Goal: Task Accomplishment & Management: Manage account settings

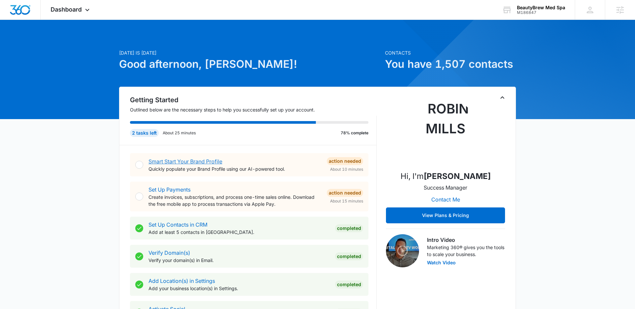
click at [202, 160] on link "Smart Start Your Brand Profile" at bounding box center [185, 161] width 74 height 7
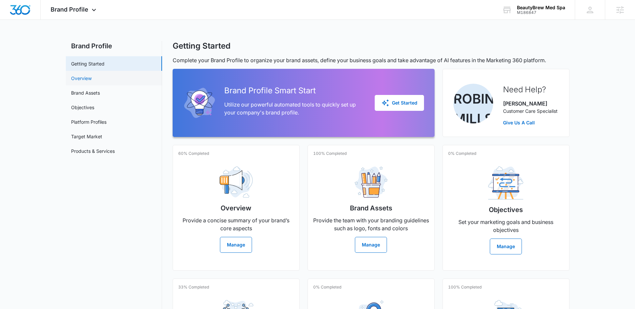
click at [87, 80] on link "Overview" at bounding box center [81, 78] width 20 height 7
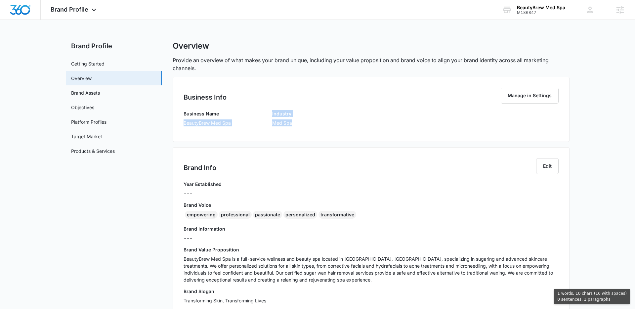
drag, startPoint x: 182, startPoint y: 121, endPoint x: 270, endPoint y: 135, distance: 88.6
click at [272, 135] on div "Business Info Manage in Settings Business Name BeautyBrew Med Spa Industry Med …" at bounding box center [371, 109] width 397 height 65
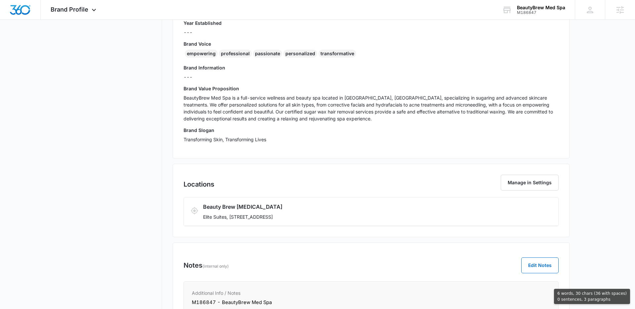
scroll to position [159, 0]
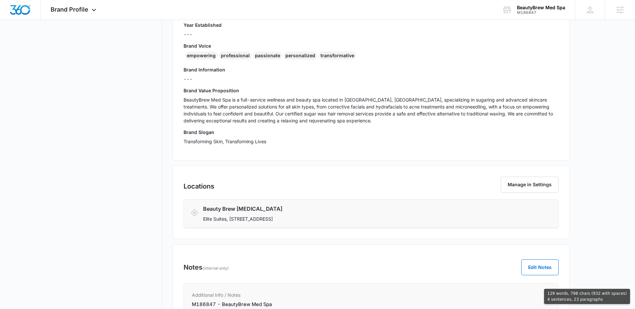
click at [354, 224] on li "Beauty Brew Skin Care Elite Suites, 315 US-206 #19, Hillsborough Township, NJ 0…" at bounding box center [371, 213] width 374 height 28
copy div "BeautyBrew Med Spa Industry Med Spa Brand Info Edit Year Established --- Brand …"
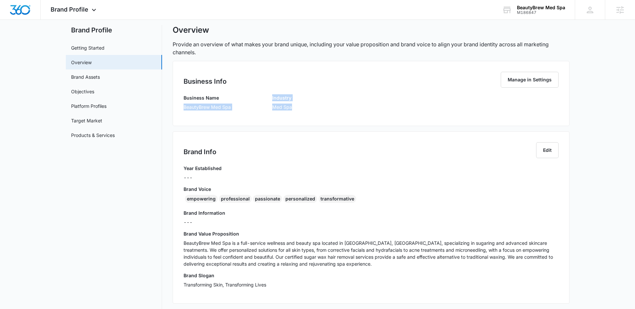
scroll to position [0, 0]
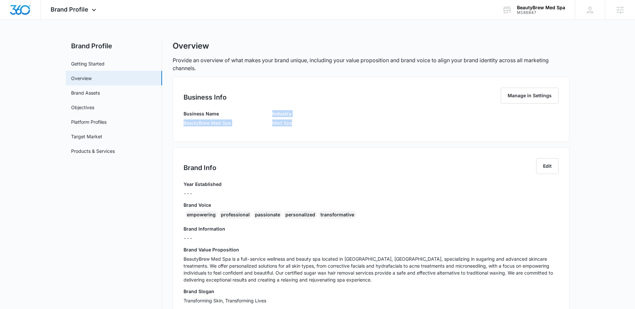
click at [334, 184] on div "Year Established ---" at bounding box center [370, 190] width 375 height 21
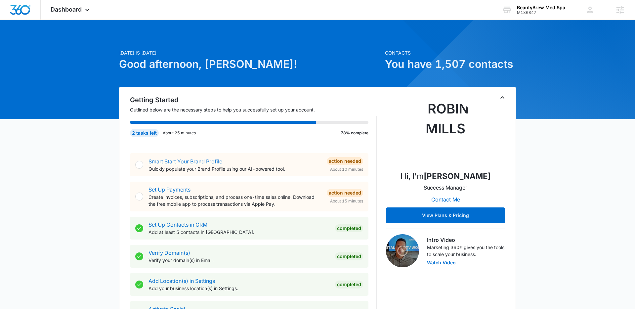
click at [179, 160] on link "Smart Start Your Brand Profile" at bounding box center [185, 161] width 74 height 7
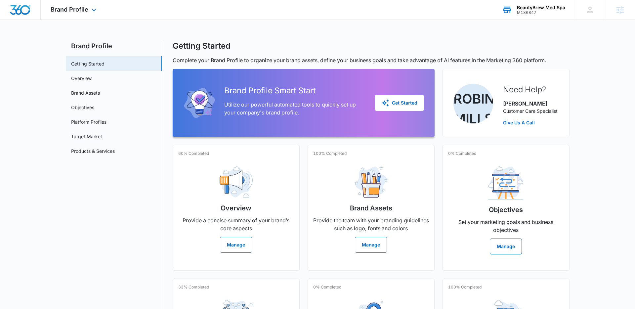
click at [532, 17] on div "BeautyBrew Med Spa M186847 Your Accounts View All" at bounding box center [533, 10] width 83 height 20
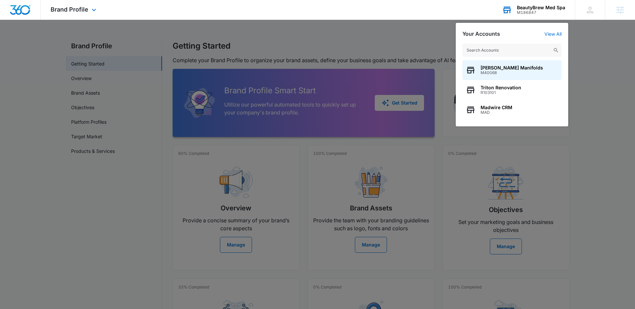
click at [501, 55] on input "text" at bounding box center [511, 50] width 99 height 13
click at [501, 54] on input "text" at bounding box center [511, 50] width 99 height 13
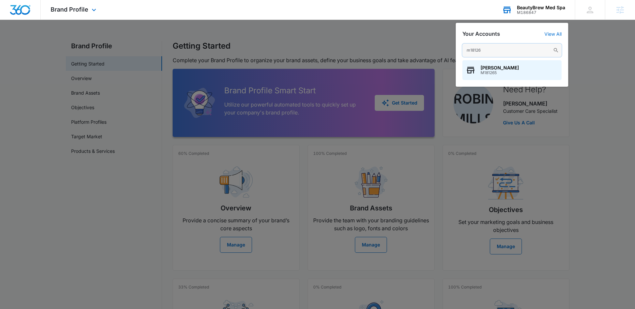
click at [498, 48] on input "m18126" at bounding box center [511, 50] width 99 height 13
click at [497, 53] on input "m18126" at bounding box center [511, 50] width 99 height 13
type input "superior heating"
click at [513, 68] on span "Superior Heating and Air Conditioning Inc" at bounding box center [519, 67] width 78 height 5
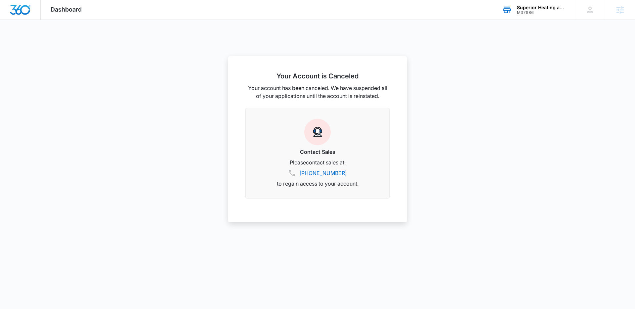
click at [541, 12] on div "M37986" at bounding box center [541, 12] width 48 height 5
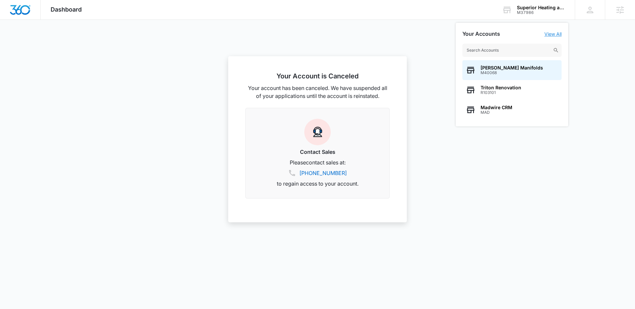
click at [553, 36] on link "View All" at bounding box center [552, 34] width 17 height 6
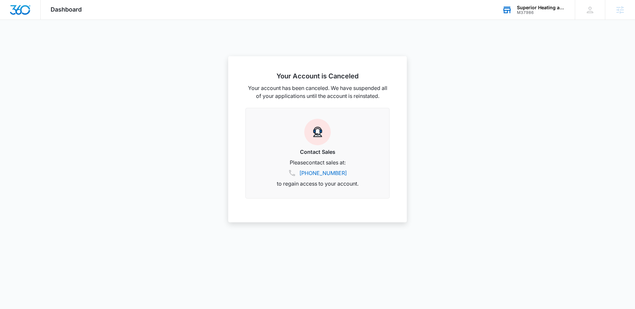
click at [519, 13] on div "M37986" at bounding box center [541, 12] width 48 height 5
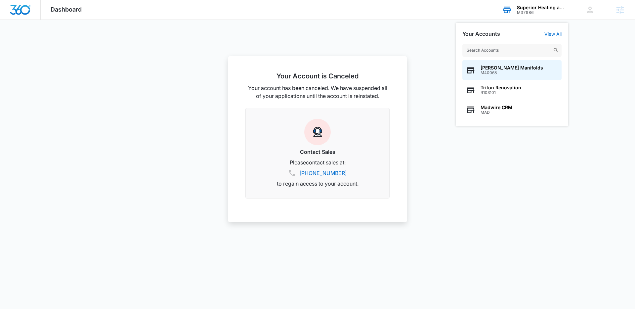
click at [497, 50] on input "text" at bounding box center [511, 50] width 99 height 13
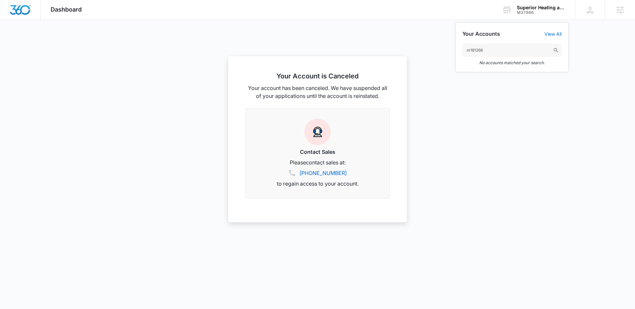
type input "m181266"
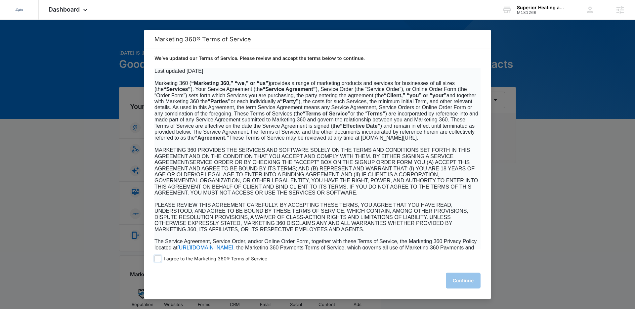
click at [170, 259] on span "I agree to the Marketing 360® Terms of Service" at bounding box center [215, 259] width 103 height 6
click at [161, 259] on input "I agree to the Marketing 360® Terms of Service" at bounding box center [157, 258] width 7 height 7
checkbox input "true"
click at [456, 281] on button "Continue" at bounding box center [463, 280] width 35 height 16
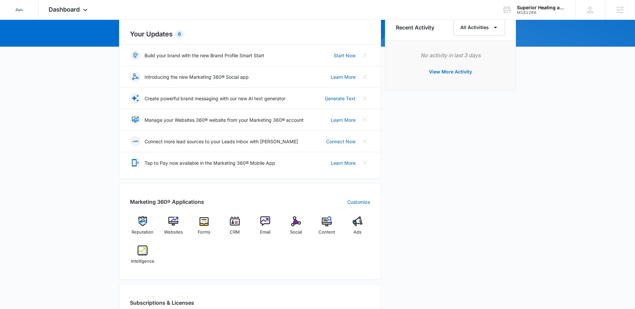
scroll to position [94, 0]
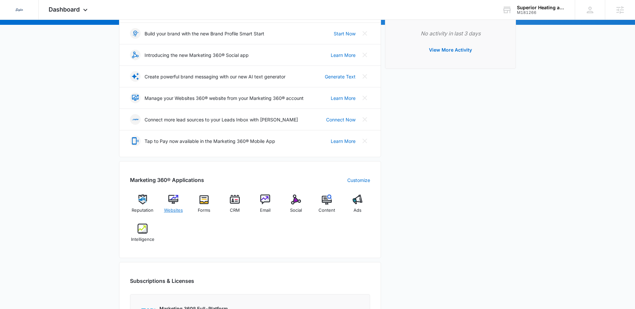
click at [182, 205] on div "Websites" at bounding box center [173, 206] width 25 height 24
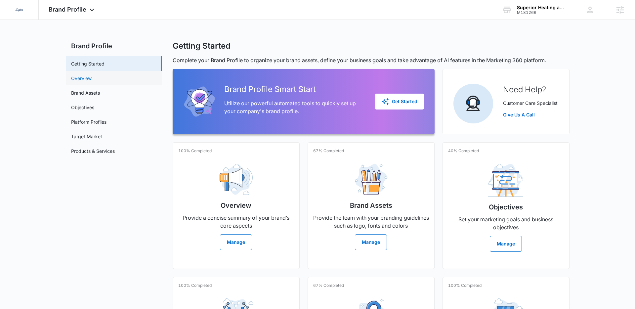
click at [77, 77] on link "Overview" at bounding box center [81, 78] width 20 height 7
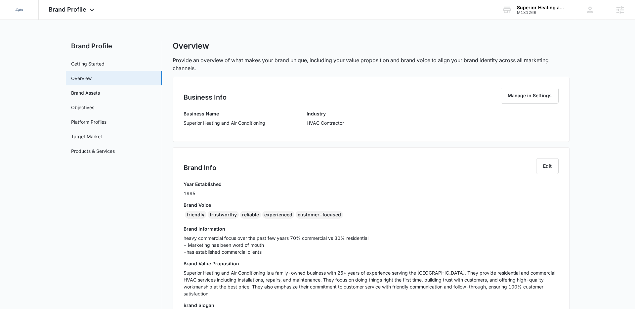
click at [184, 123] on div "Business Info Manage in Settings Business Name Superior Heating and Air Conditi…" at bounding box center [371, 109] width 397 height 65
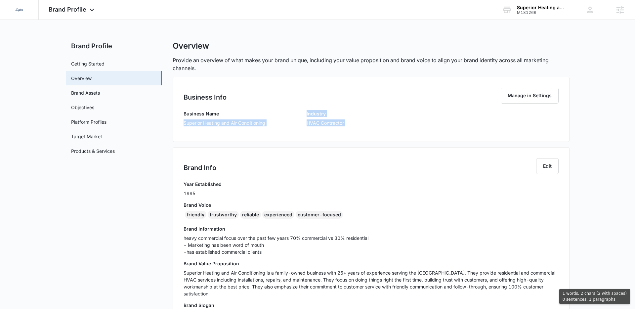
drag, startPoint x: 184, startPoint y: 123, endPoint x: 248, endPoint y: 159, distance: 73.7
click at [248, 159] on div "Business Info Manage in Settings Business Name Superior Heating and Air Conditi…" at bounding box center [371, 250] width 397 height 347
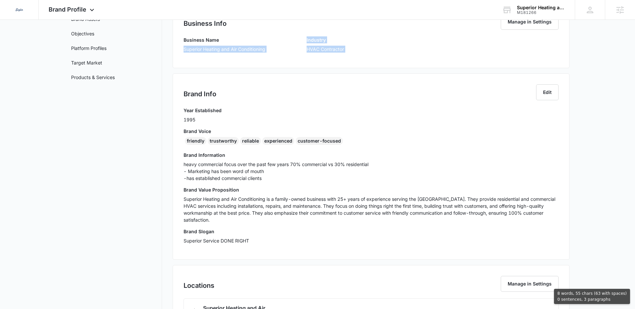
scroll to position [128, 0]
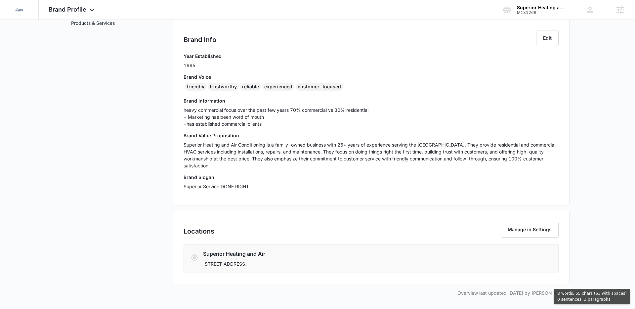
click at [312, 264] on p "77711 Flora Road, Palm Desert, CA 92211" at bounding box center [340, 263] width 274 height 7
copy div "Superior Heating and Air Conditioning Industry HVAC Contractor Brand Info Edit …"
click at [77, 5] on div "Brand Profile Apps Reputation Websites Forms CRM Email Social Content Ads Intel…" at bounding box center [72, 10] width 67 height 20
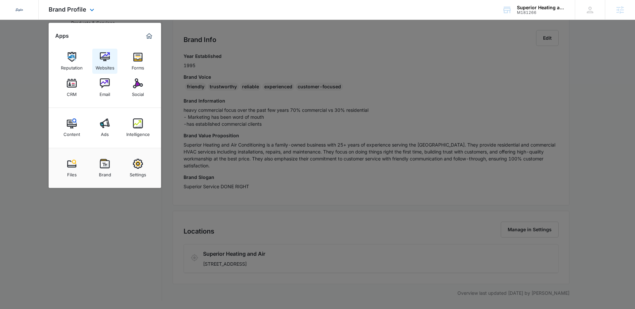
click at [116, 67] on link "Websites" at bounding box center [104, 61] width 25 height 25
